Goal: Check status: Check status

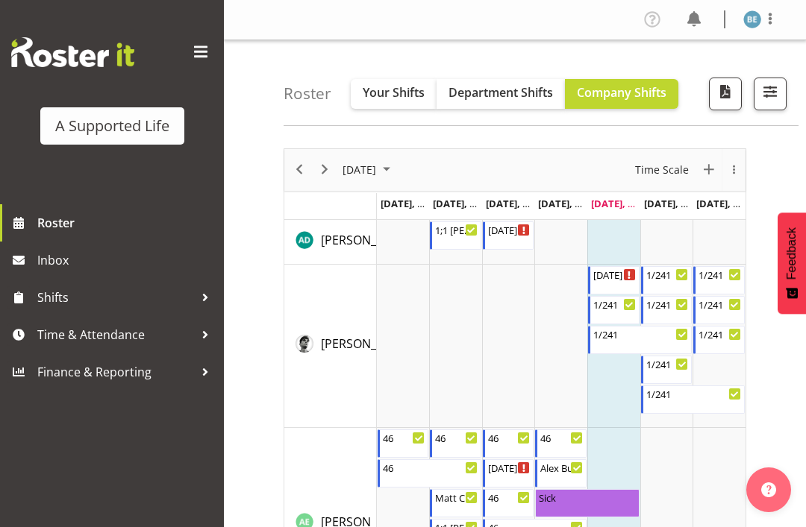
click at [193, 51] on span at bounding box center [201, 52] width 24 height 24
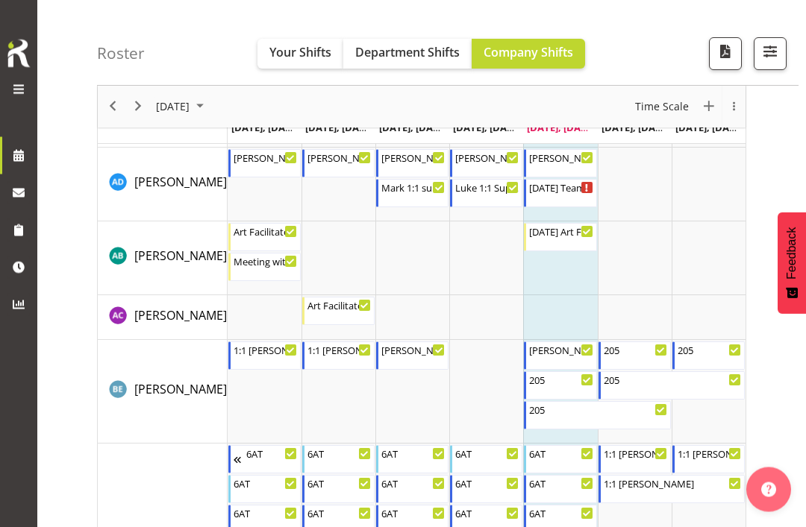
scroll to position [1039, 0]
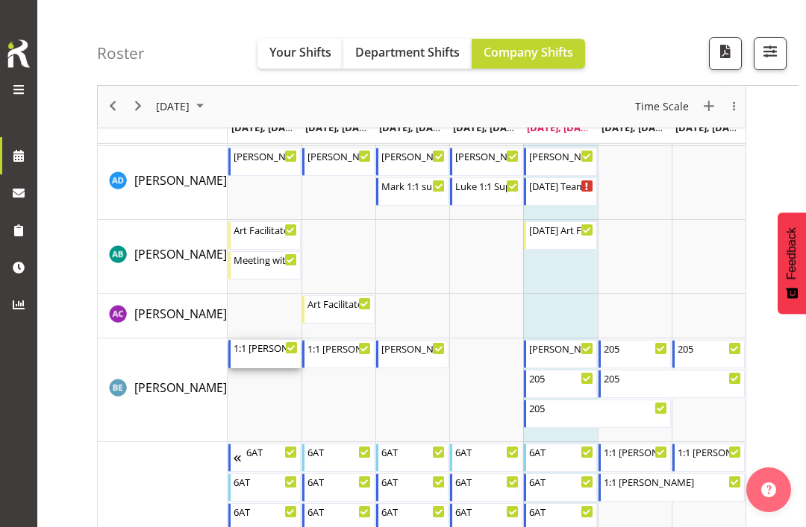
click at [267, 352] on div "1:1 [PERSON_NAME]" at bounding box center [265, 347] width 64 height 15
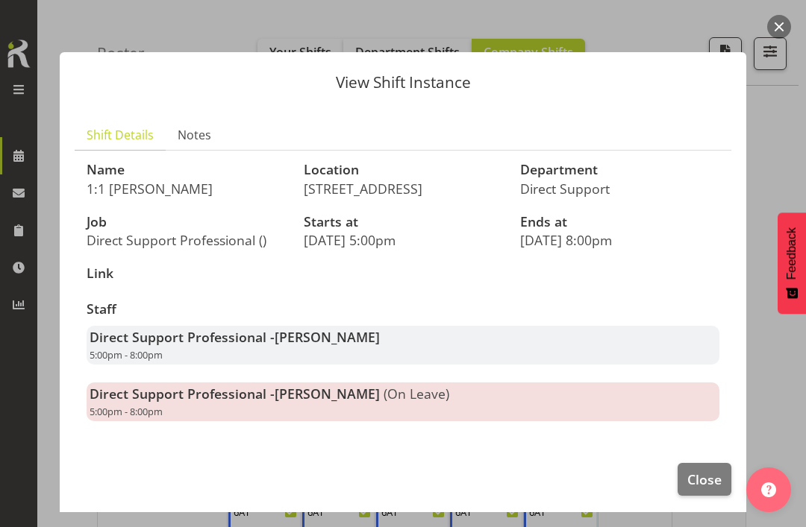
click at [783, 20] on button "button" at bounding box center [779, 27] width 24 height 24
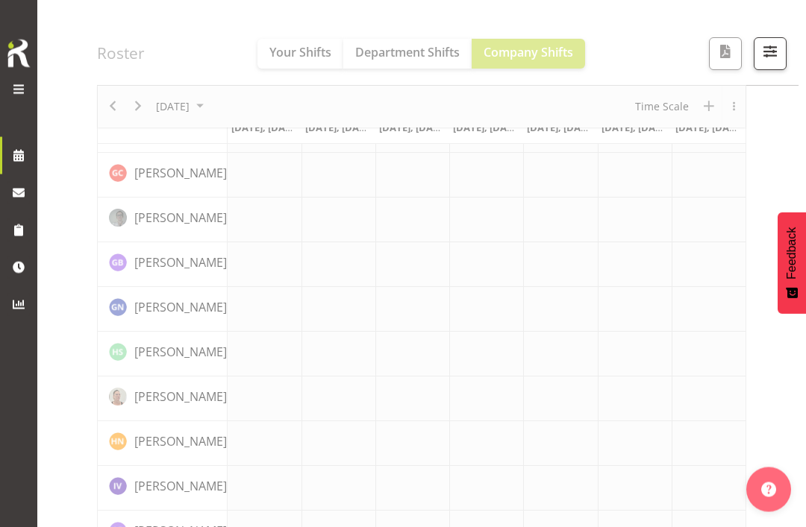
scroll to position [159, 0]
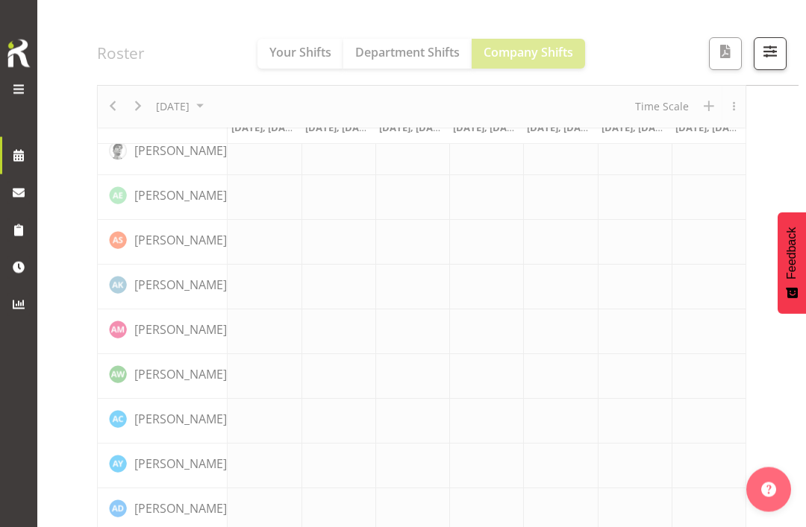
scroll to position [134, 0]
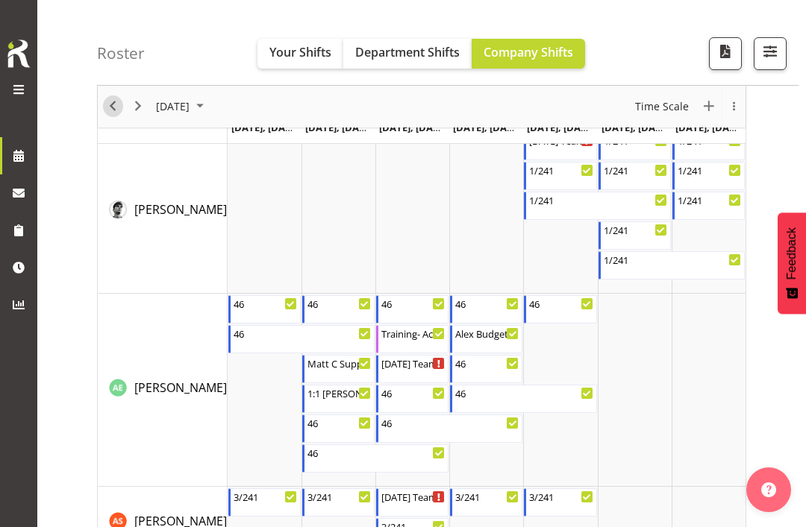
click at [105, 114] on span "Previous" at bounding box center [113, 107] width 18 height 19
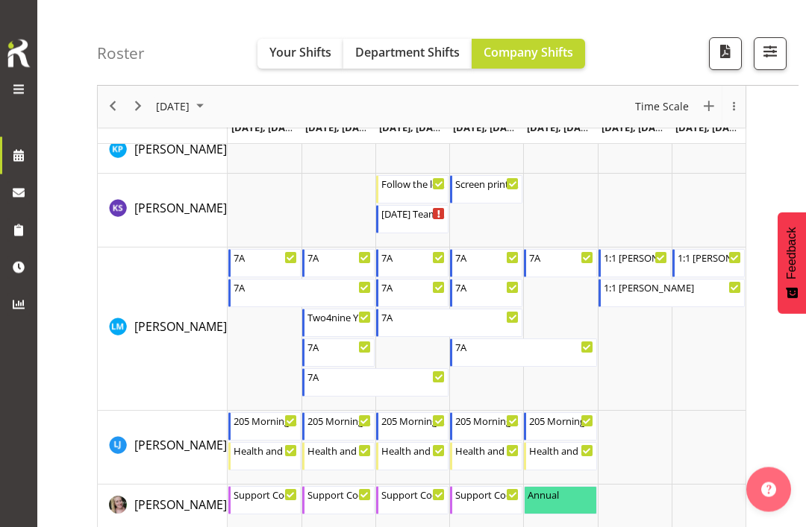
scroll to position [4620, 0]
click at [565, 424] on div "205 Morning support" at bounding box center [561, 419] width 64 height 15
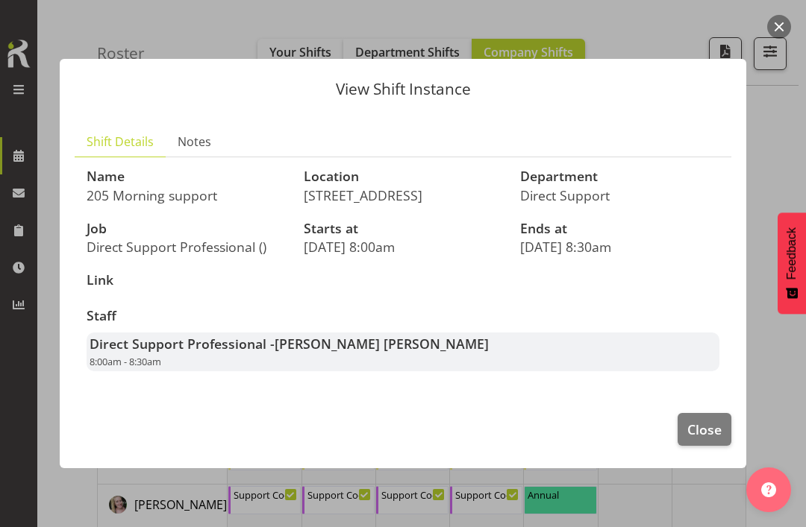
click at [770, 30] on button "button" at bounding box center [779, 27] width 24 height 24
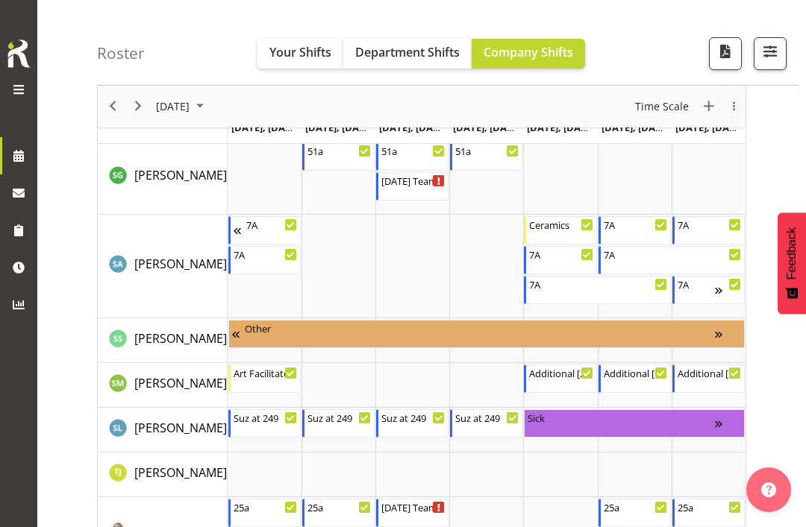
scroll to position [7563, 0]
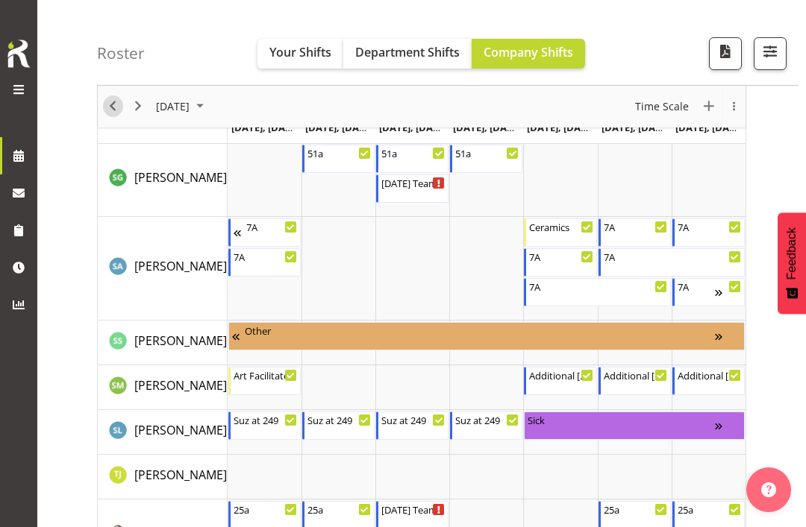
click at [104, 111] on span "Previous" at bounding box center [113, 107] width 18 height 19
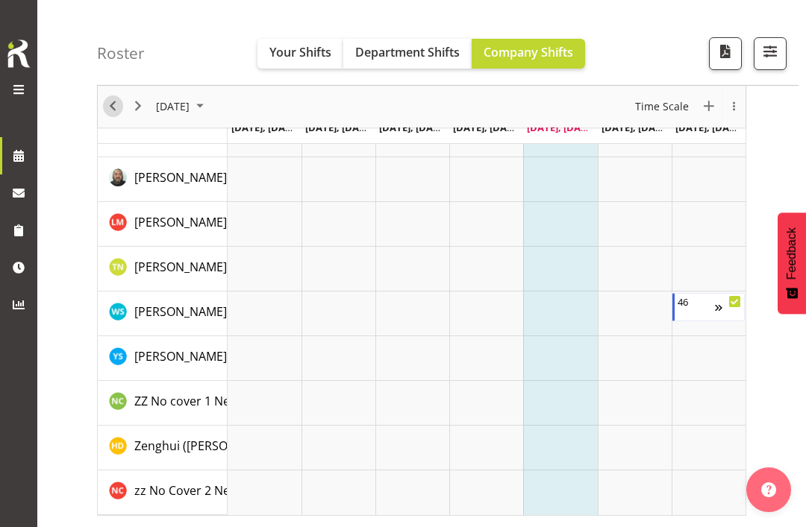
scroll to position [159, 0]
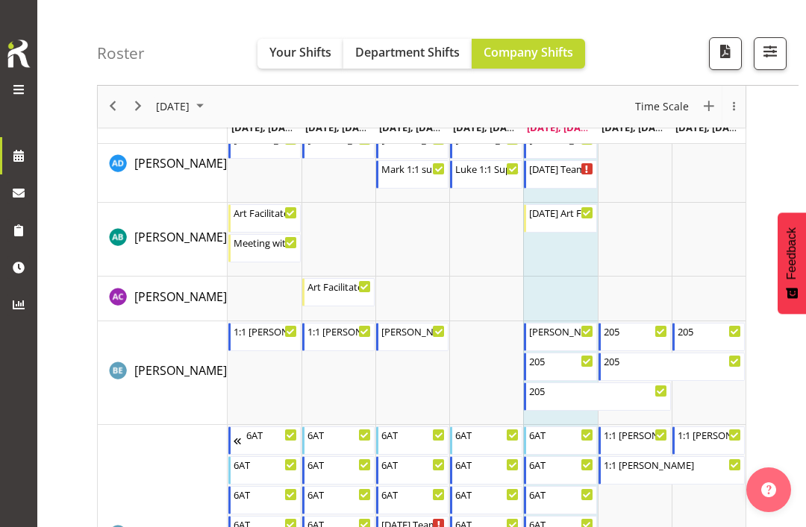
scroll to position [1070, 0]
